Goal: Navigation & Orientation: Find specific page/section

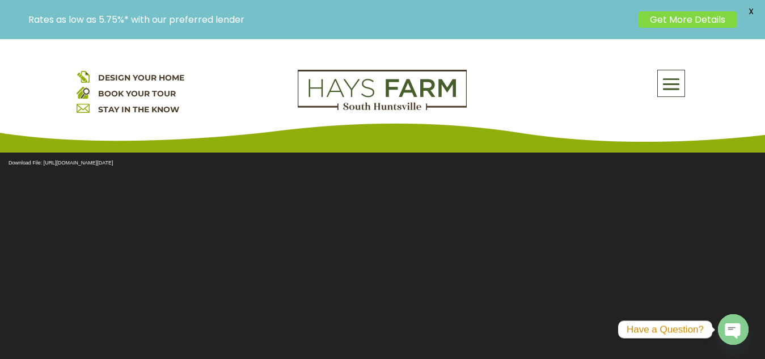
click at [681, 81] on span at bounding box center [671, 84] width 27 height 26
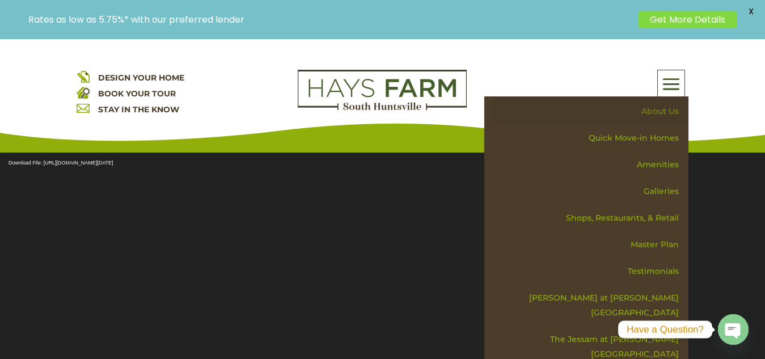
click at [657, 112] on link "About Us" at bounding box center [590, 111] width 196 height 27
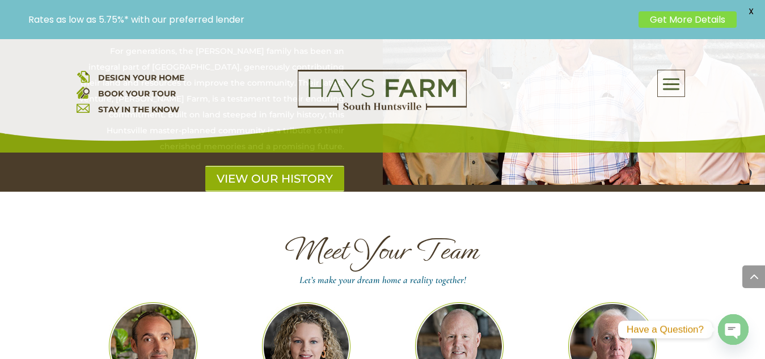
scroll to position [3030, 0]
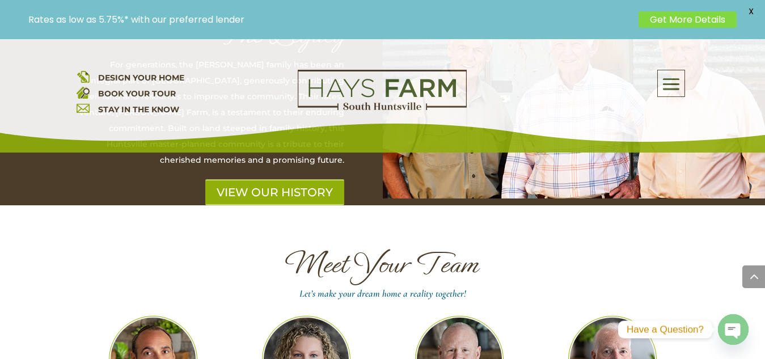
drag, startPoint x: 90, startPoint y: 284, endPoint x: 209, endPoint y: 282, distance: 118.6
copy h2 "[PERSON_NAME]"
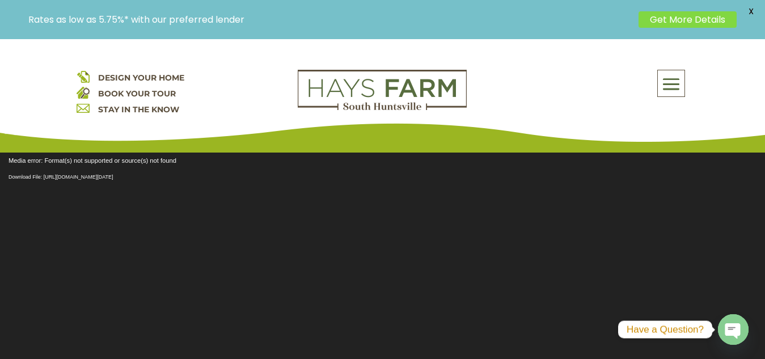
scroll to position [7, 0]
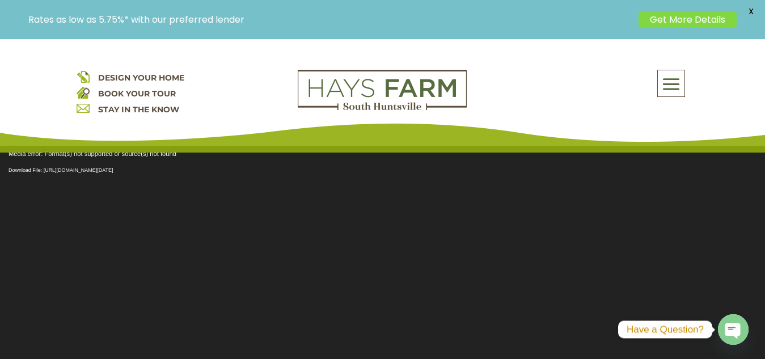
click at [672, 87] on span at bounding box center [671, 84] width 27 height 26
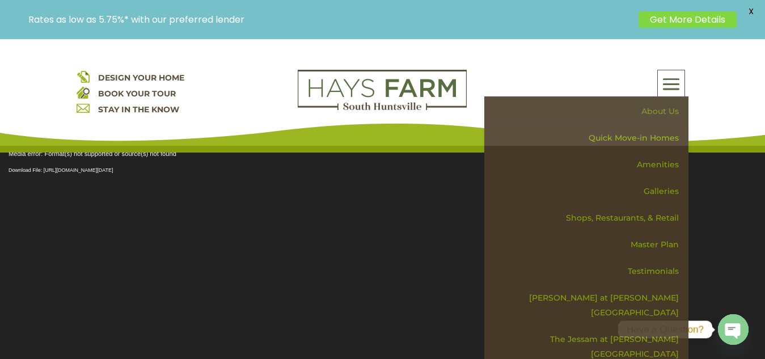
click at [666, 113] on link "About Us" at bounding box center [590, 111] width 196 height 27
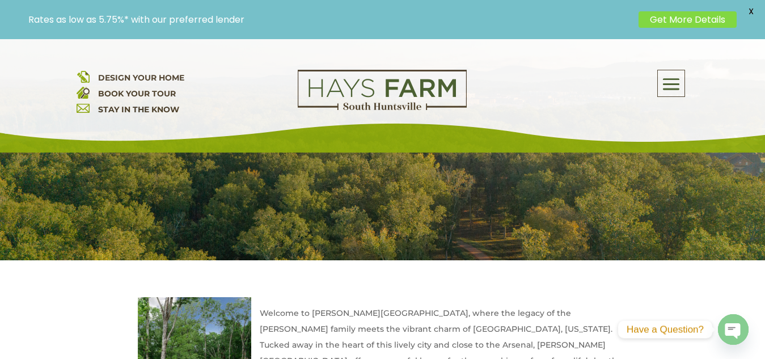
scroll to position [235, 0]
